Goal: Task Accomplishment & Management: Manage account settings

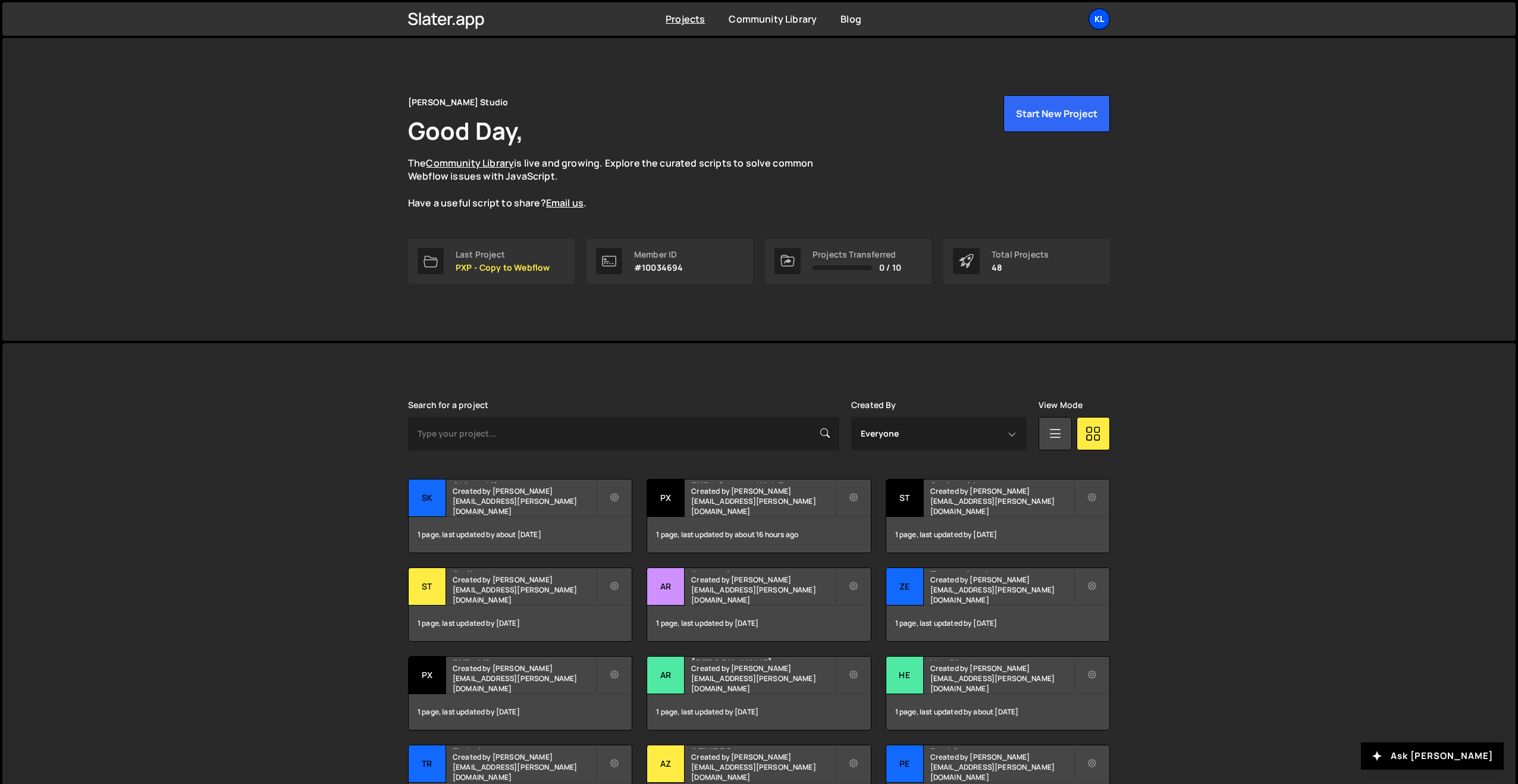
click at [1088, 17] on div "Kl" at bounding box center [1099, 19] width 22 height 22
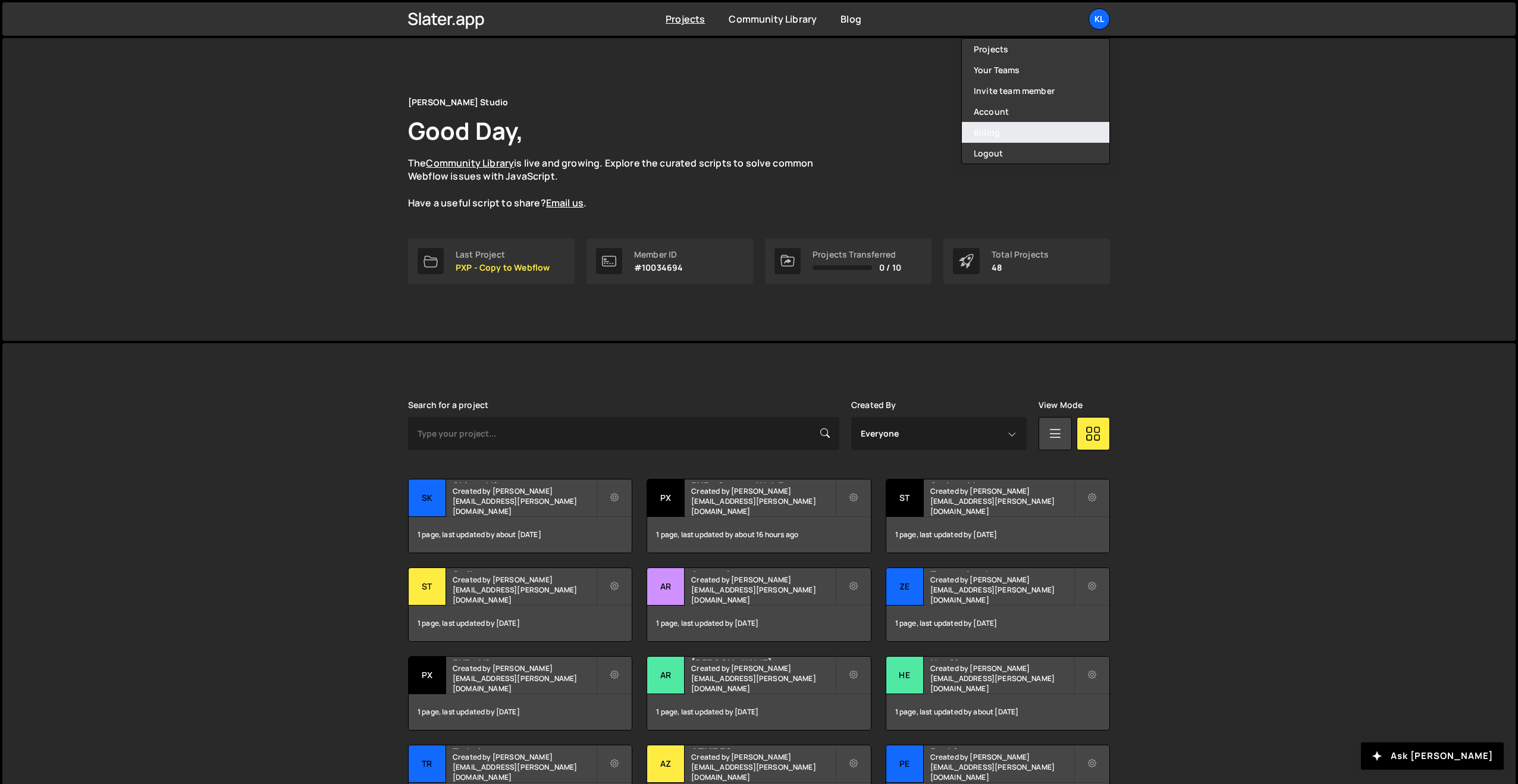
click at [1015, 129] on link "Billing" at bounding box center [1035, 131] width 147 height 21
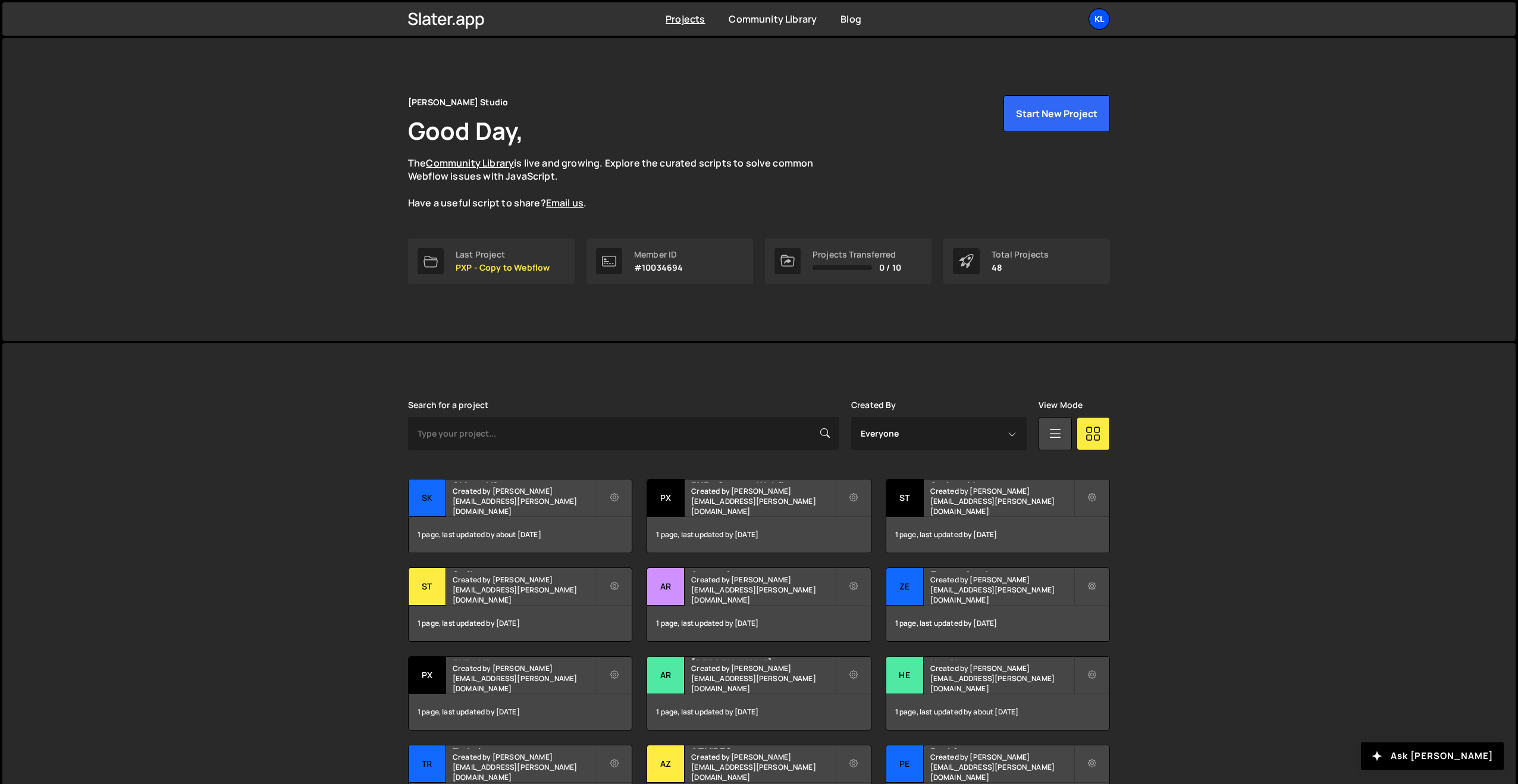
click at [1093, 23] on div "Kl" at bounding box center [1099, 19] width 22 height 22
click at [996, 128] on link "Billing" at bounding box center [1035, 131] width 147 height 21
